Goal: Task Accomplishment & Management: Manage account settings

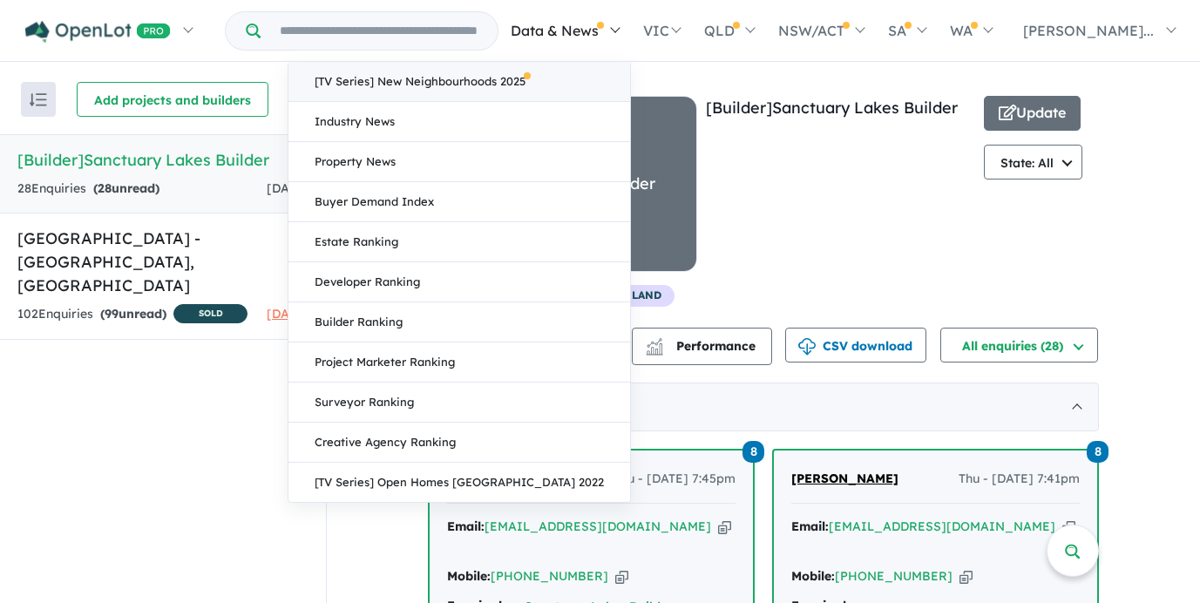
click at [568, 80] on link "[TV Series] New Neighbourhoods 2025" at bounding box center [459, 82] width 342 height 40
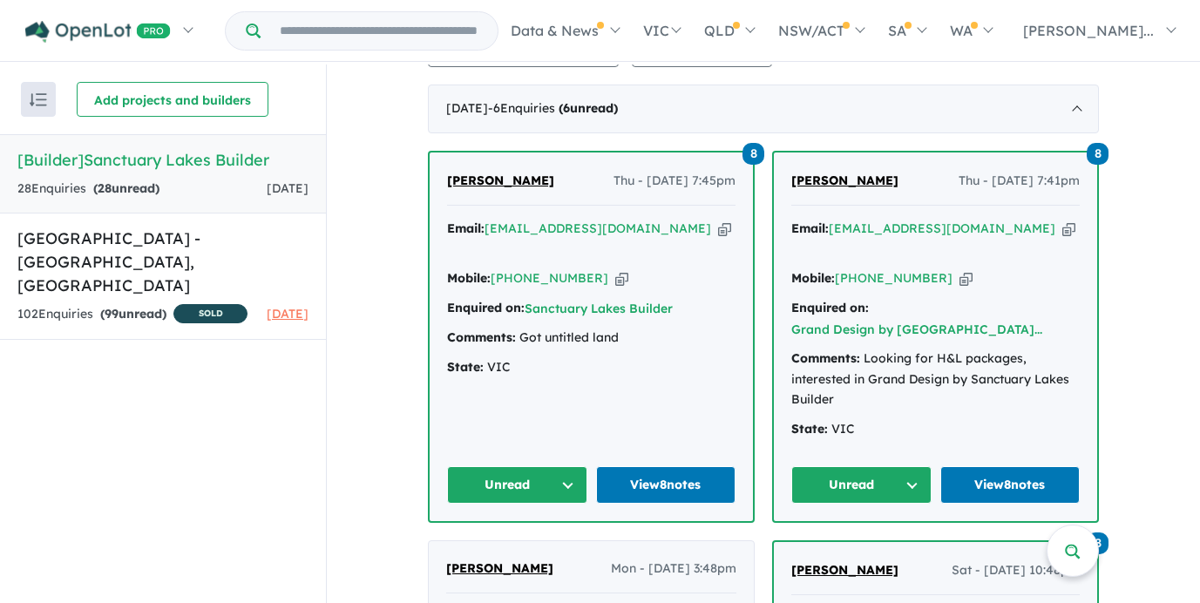
scroll to position [283, 0]
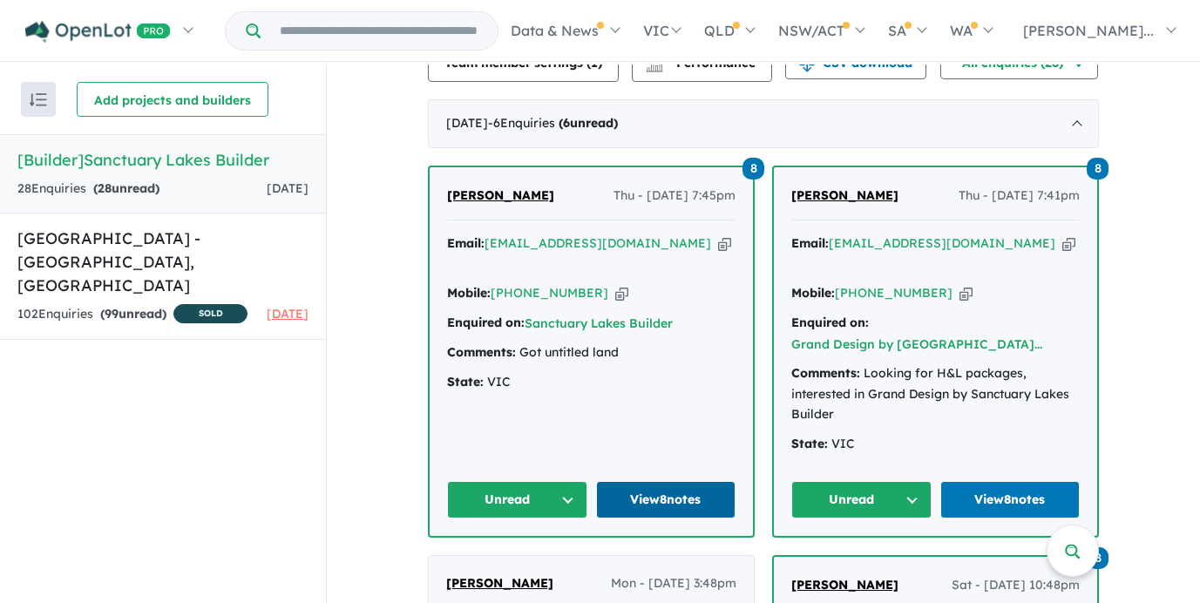
click at [637, 481] on link "View 8 notes" at bounding box center [666, 499] width 140 height 37
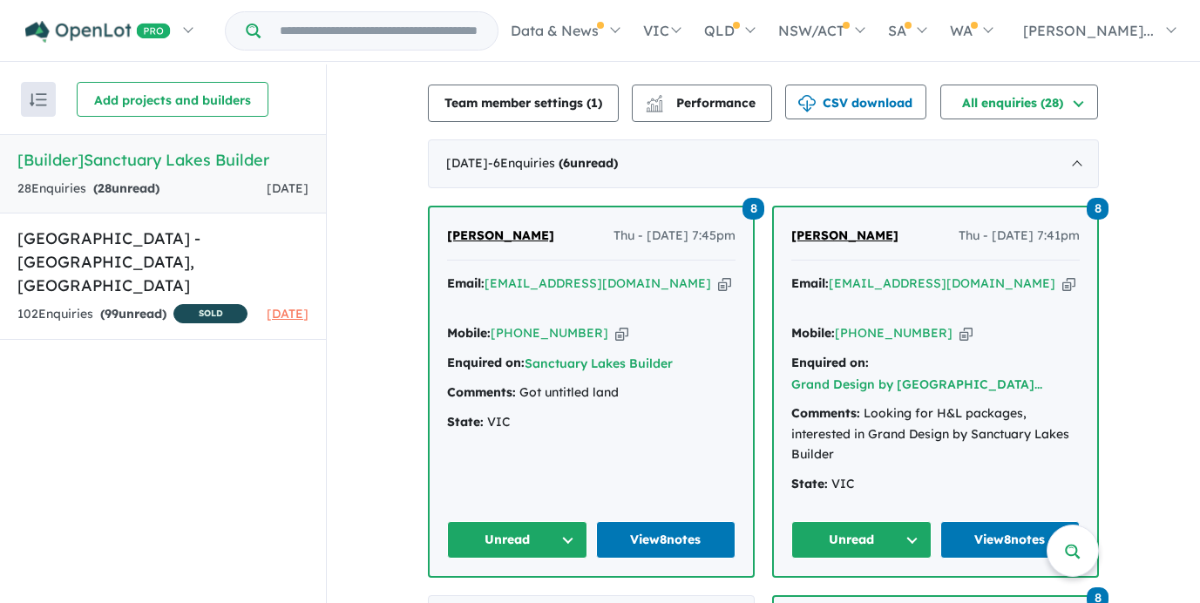
scroll to position [245, 0]
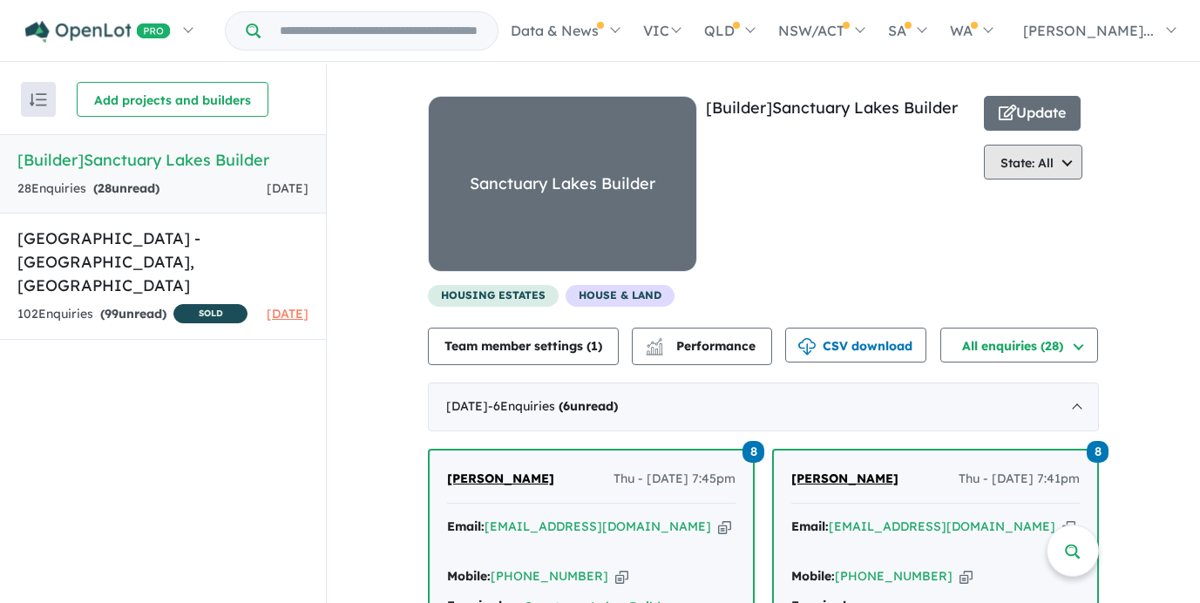
click at [1039, 159] on button "State: All" at bounding box center [1033, 162] width 98 height 35
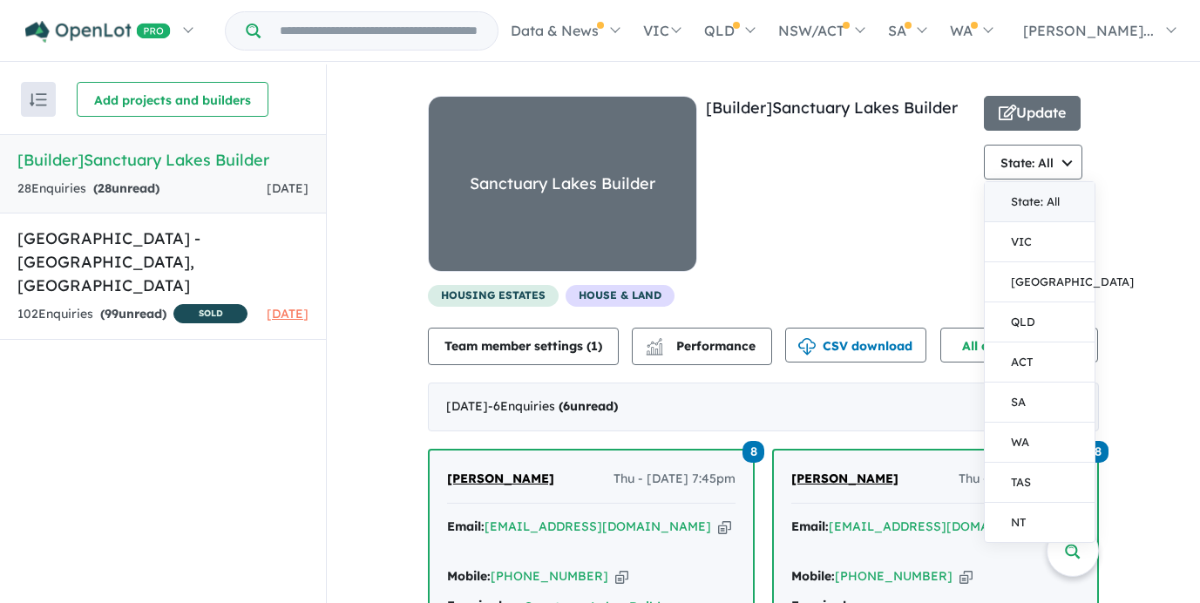
click at [863, 173] on div "[Builder] Sanctuary Lakes Builder" at bounding box center [840, 190] width 269 height 189
